Goal: Information Seeking & Learning: Find specific fact

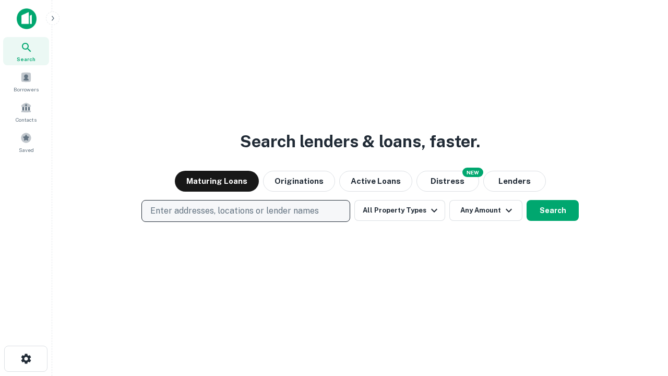
click at [245, 211] on p "Enter addresses, locations or lender names" at bounding box center [234, 211] width 169 height 13
type input "**********"
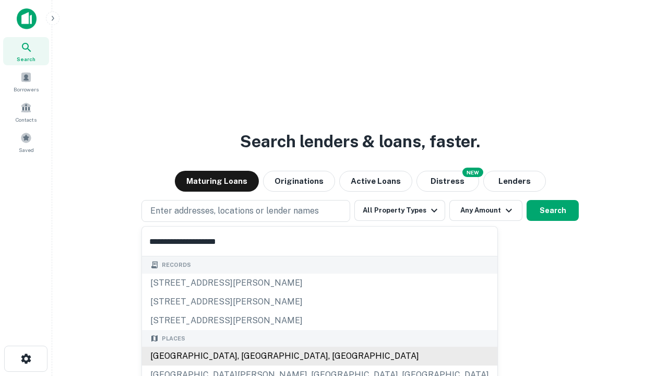
click at [250, 356] on div "Santa Monica, CA, USA" at bounding box center [320, 356] width 356 height 19
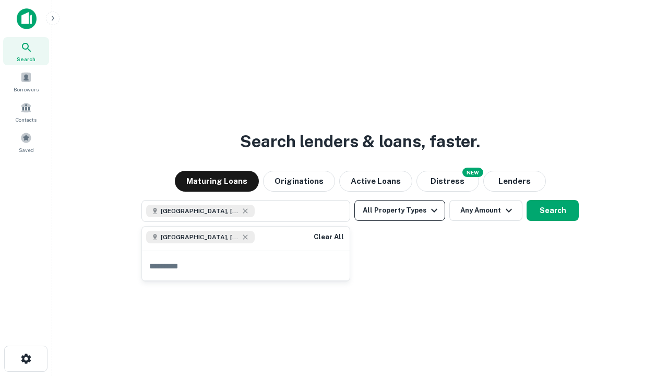
click at [400, 210] on button "All Property Types" at bounding box center [400, 210] width 91 height 21
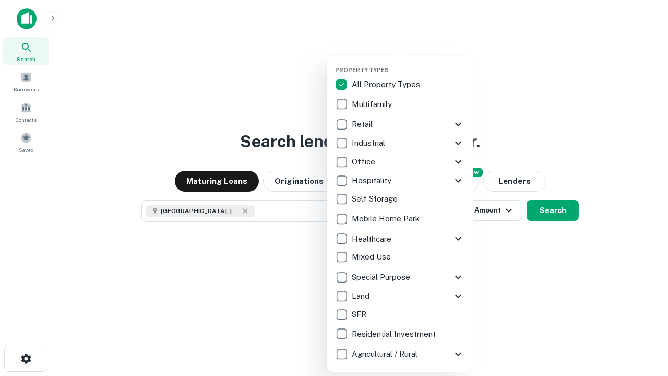
click at [408, 63] on button "button" at bounding box center [408, 63] width 146 height 1
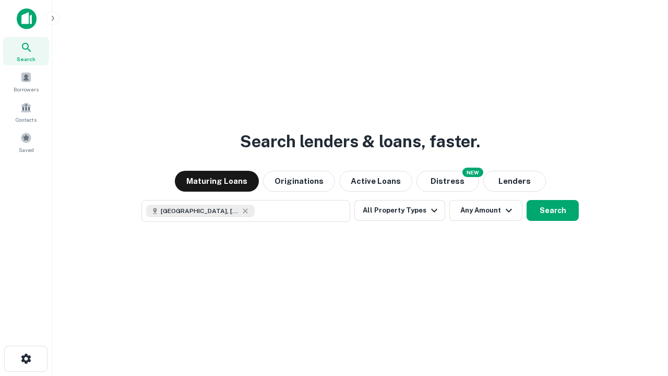
scroll to position [17, 0]
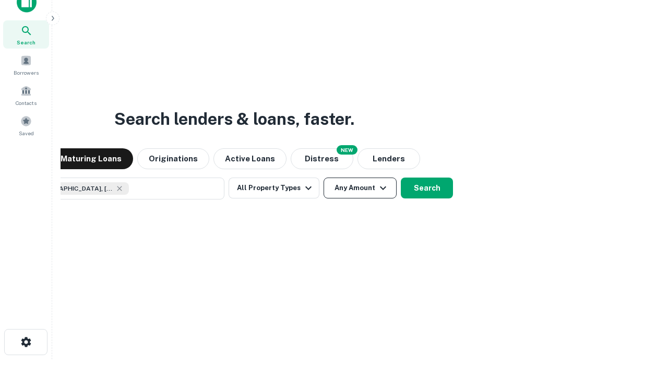
click at [324, 178] on button "Any Amount" at bounding box center [360, 188] width 73 height 21
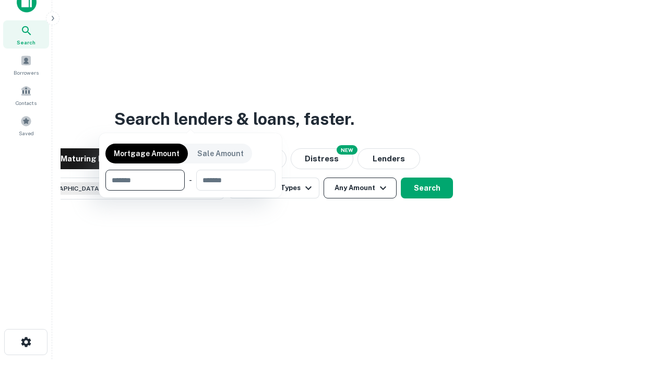
scroll to position [75, 296]
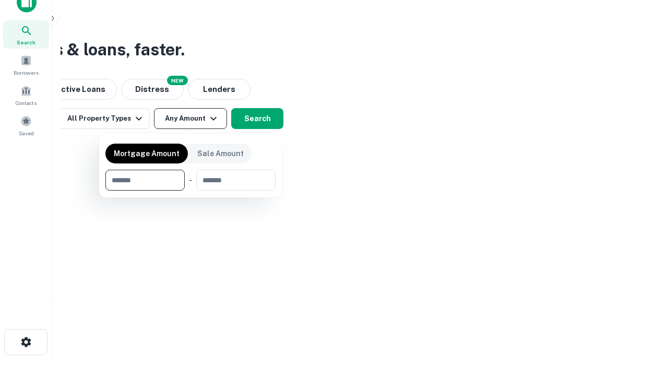
type input "*******"
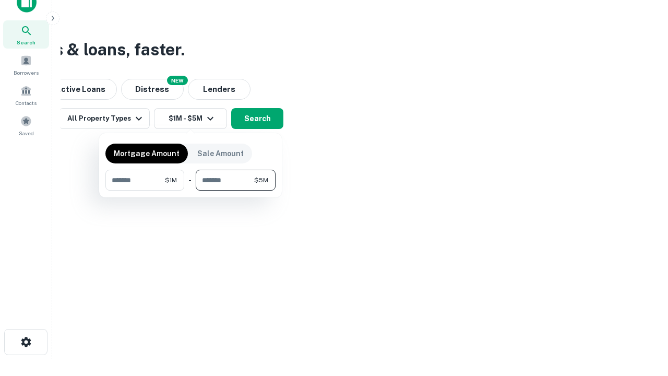
type input "*******"
click at [191, 191] on button "button" at bounding box center [190, 191] width 170 height 1
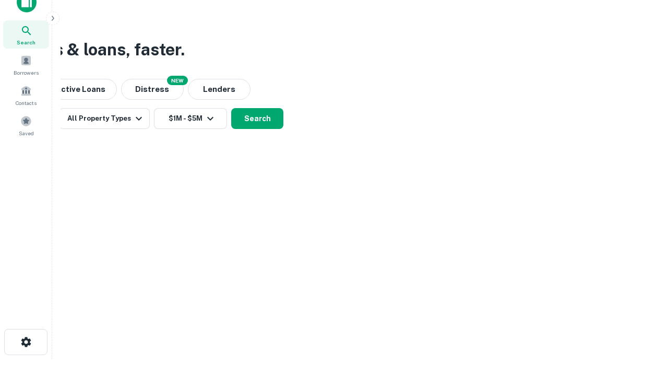
scroll to position [17, 0]
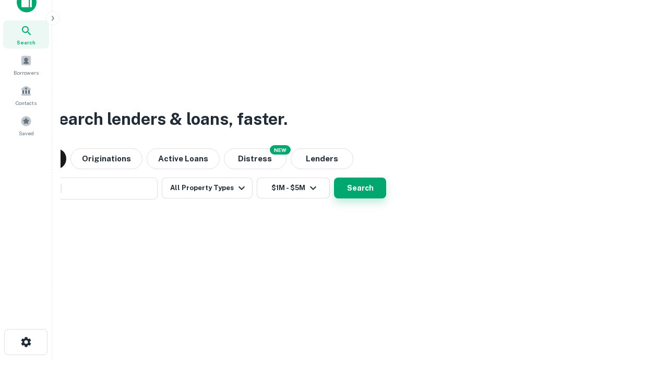
click at [334, 178] on button "Search" at bounding box center [360, 188] width 52 height 21
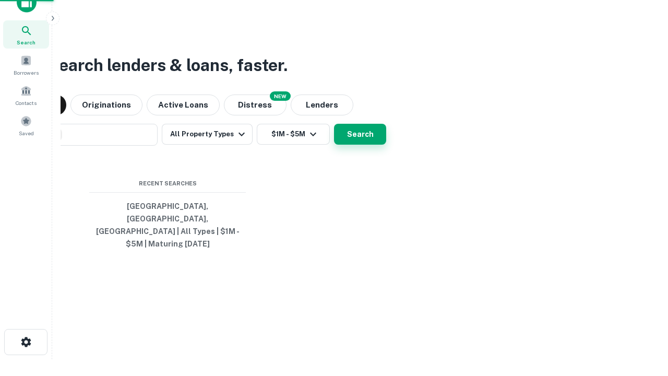
scroll to position [34, 296]
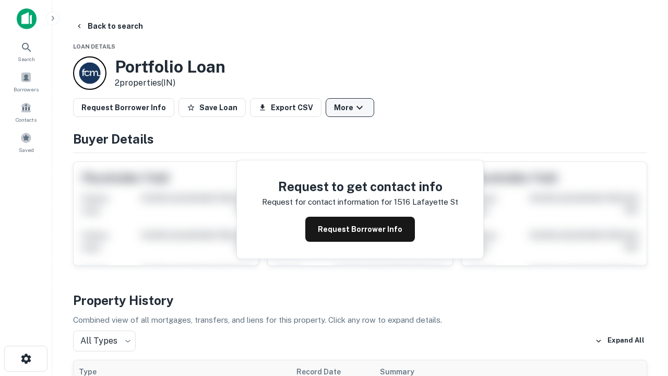
click at [350, 108] on button "More" at bounding box center [350, 107] width 49 height 19
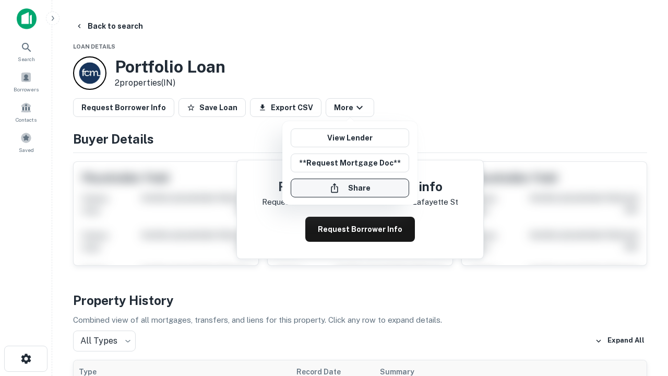
click at [350, 188] on button "Share" at bounding box center [350, 188] width 119 height 19
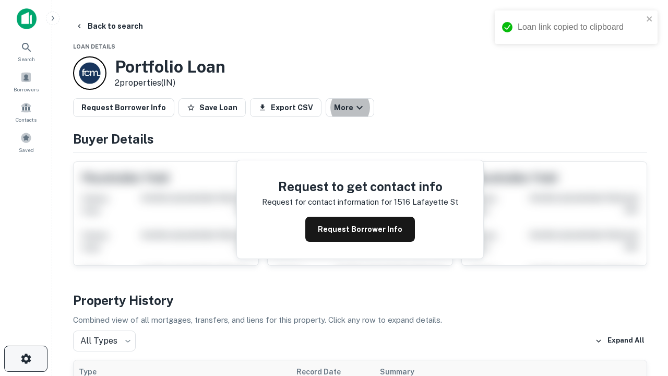
click at [26, 359] on icon "button" at bounding box center [26, 358] width 13 height 13
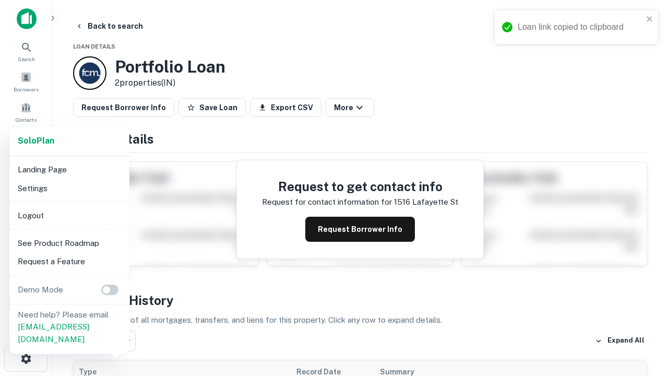
click at [69, 215] on li "Logout" at bounding box center [70, 215] width 112 height 19
